Goal: Entertainment & Leisure: Consume media (video, audio)

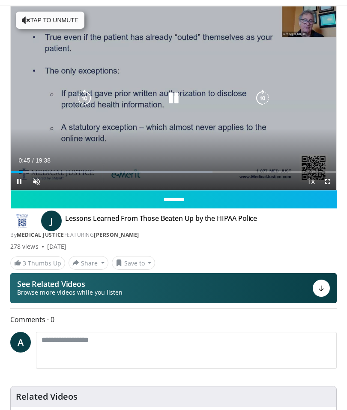
scroll to position [38, 0]
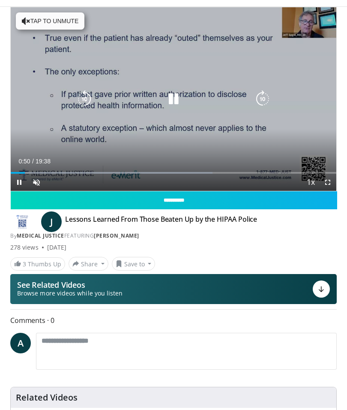
click at [24, 28] on button "Tap to unmute" at bounding box center [50, 20] width 69 height 17
click at [170, 99] on icon "Video Player" at bounding box center [173, 99] width 17 height 17
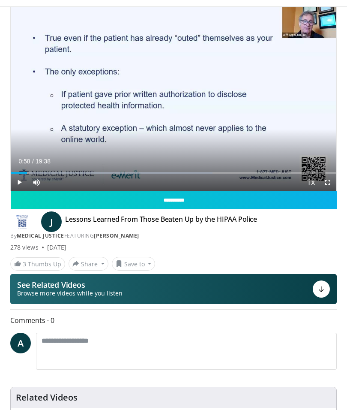
click at [13, 177] on span "Video Player" at bounding box center [19, 182] width 17 height 17
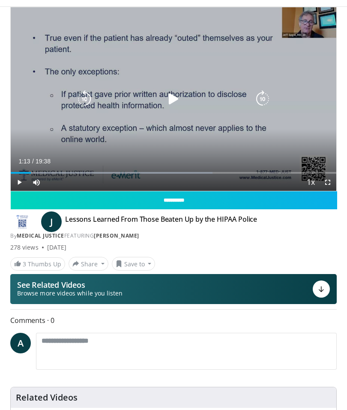
click at [115, 85] on div "10 seconds Tap to unmute" at bounding box center [174, 99] width 326 height 184
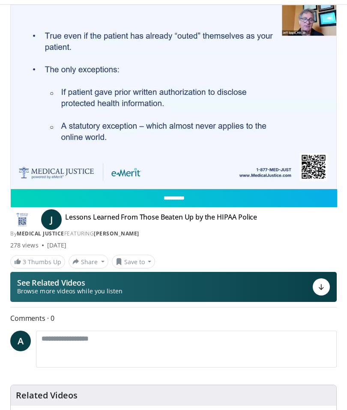
scroll to position [39, 0]
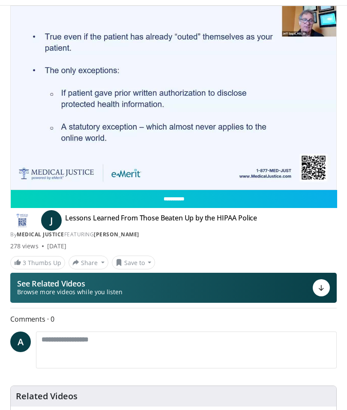
click at [14, 195] on input "**********" at bounding box center [174, 199] width 327 height 18
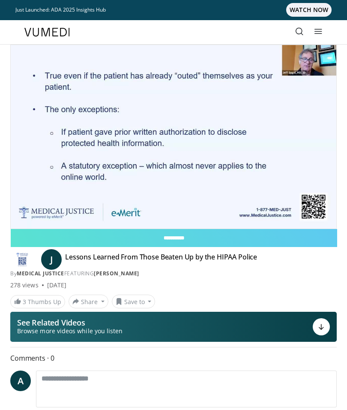
scroll to position [0, 0]
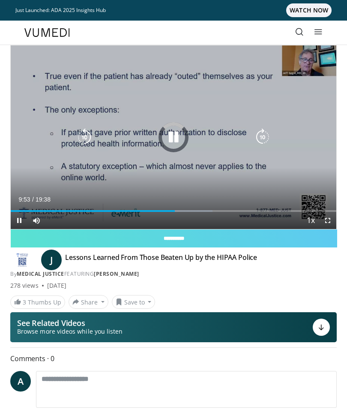
click at [175, 208] on div "Loaded : 61.94%" at bounding box center [174, 208] width 326 height 8
click at [299, 210] on div "Progress Bar" at bounding box center [289, 211] width 80 height 2
click at [175, 135] on icon "Video Player" at bounding box center [173, 137] width 17 height 17
